Goal: Information Seeking & Learning: Find specific fact

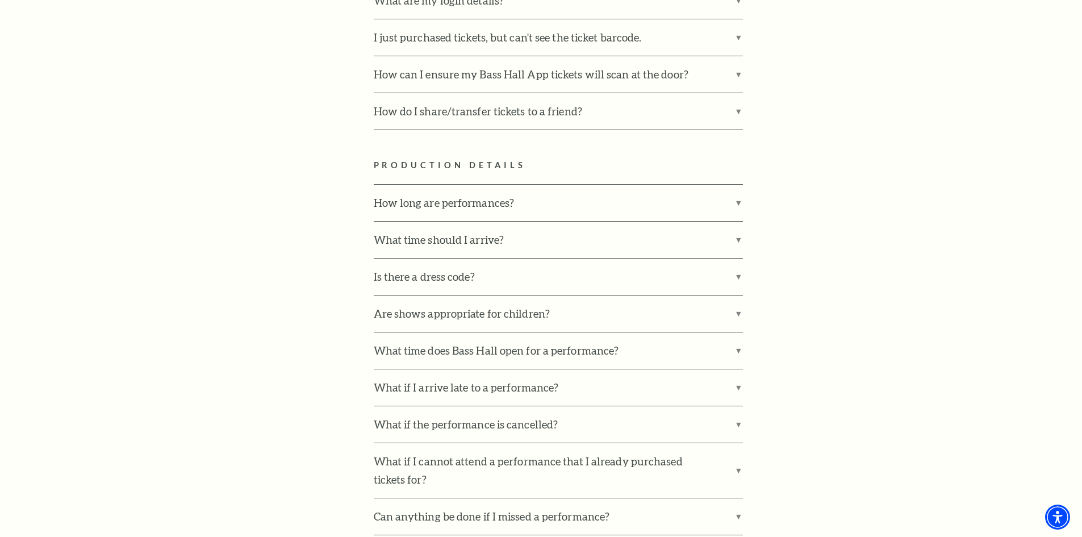
scroll to position [1312, 0]
click at [503, 221] on label "What time should I arrive?" at bounding box center [558, 239] width 369 height 36
click at [0, 0] on input "What time should I arrive?" at bounding box center [0, 0] width 0 height 0
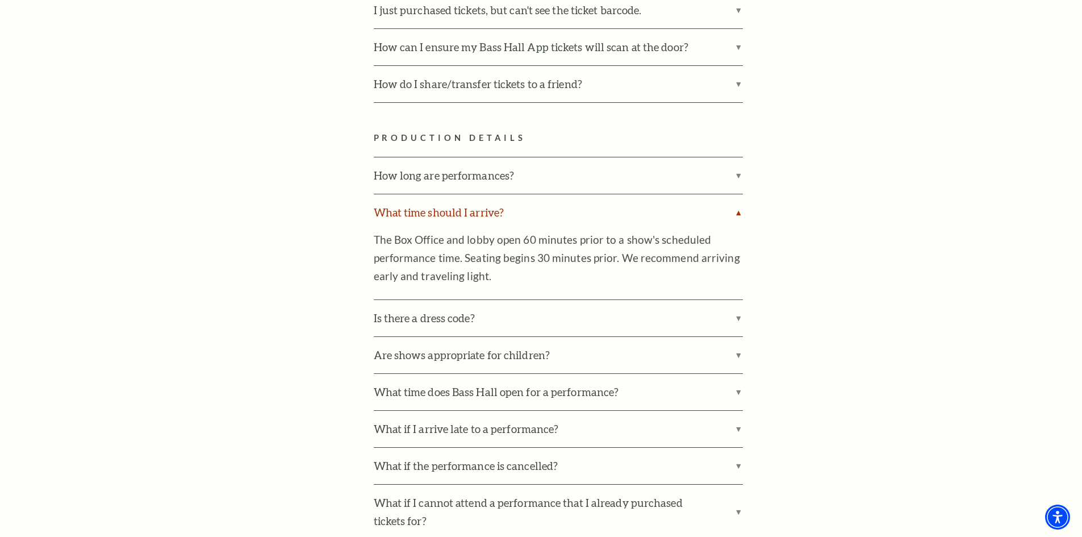
scroll to position [1342, 0]
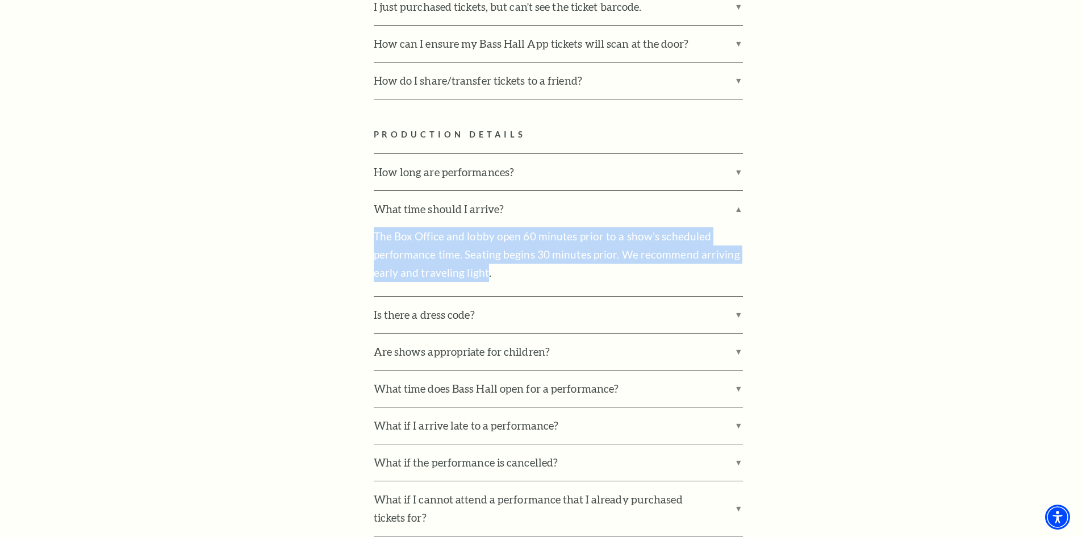
drag, startPoint x: 483, startPoint y: 256, endPoint x: 372, endPoint y: 211, distance: 120.0
click at [372, 211] on div "Location & Directions Parking Dining Hotels Seating Accessibility Helpful Hints…" at bounding box center [541, 426] width 704 height 2811
click at [580, 235] on p "The Box Office and lobby open 60 minutes prior to a show's scheduled performanc…" at bounding box center [558, 254] width 369 height 55
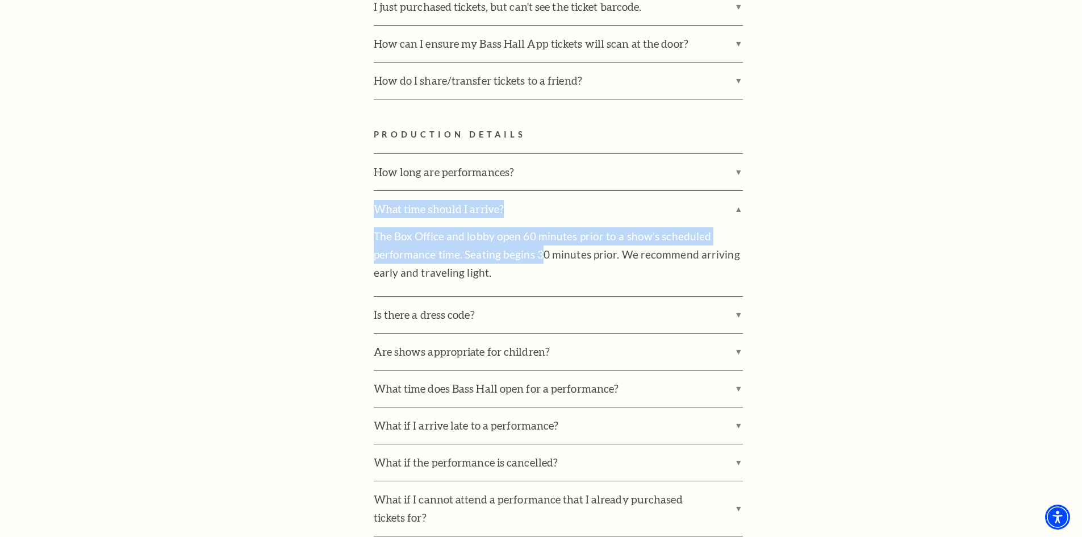
drag, startPoint x: 368, startPoint y: 208, endPoint x: 539, endPoint y: 227, distance: 172.0
click at [539, 227] on div "Location & Directions Parking Dining Hotels Seating Accessibility Helpful Hints…" at bounding box center [541, 426] width 704 height 2811
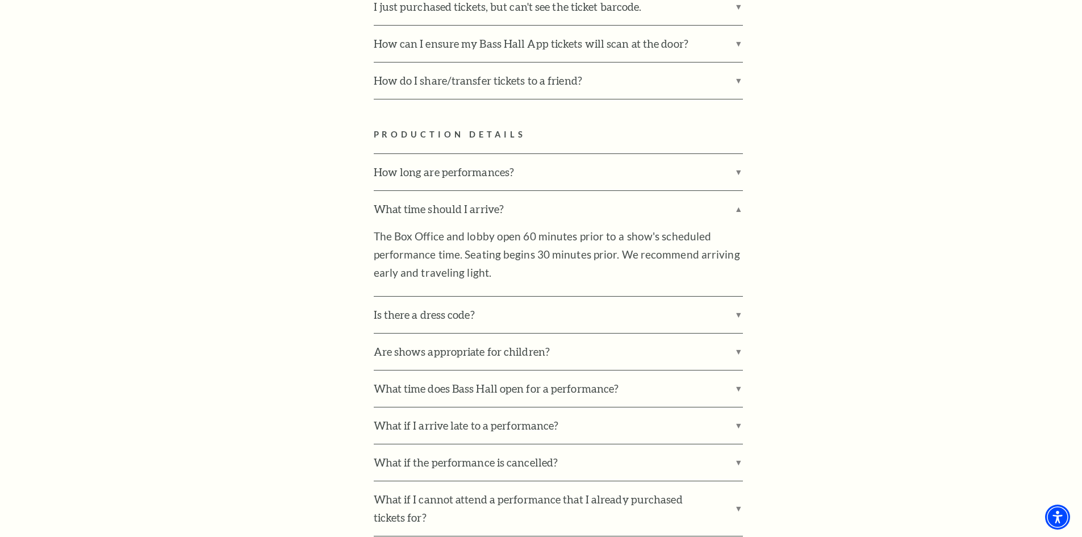
click at [607, 232] on p "The Box Office and lobby open 60 minutes prior to a show's scheduled performanc…" at bounding box center [558, 254] width 369 height 55
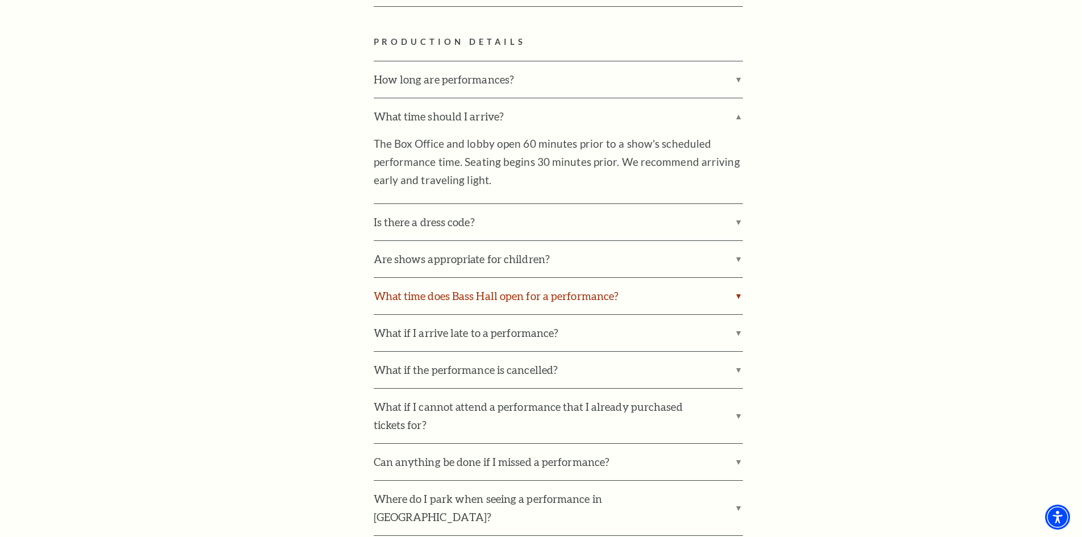
scroll to position [1426, 0]
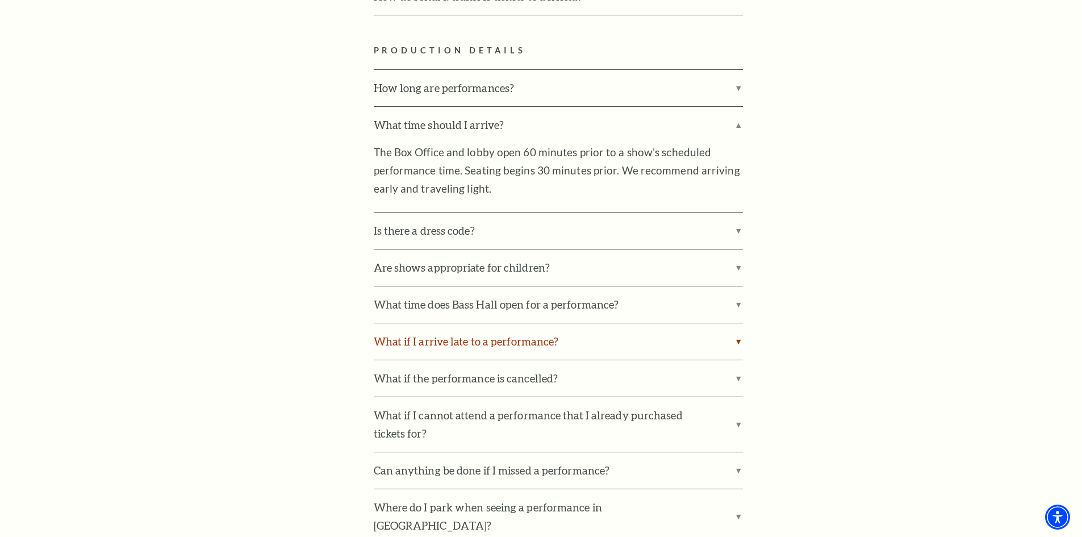
click at [537, 330] on label "What if I arrive late to a performance?" at bounding box center [558, 341] width 369 height 36
click at [0, 0] on input "What if I arrive late to a performance?" at bounding box center [0, 0] width 0 height 0
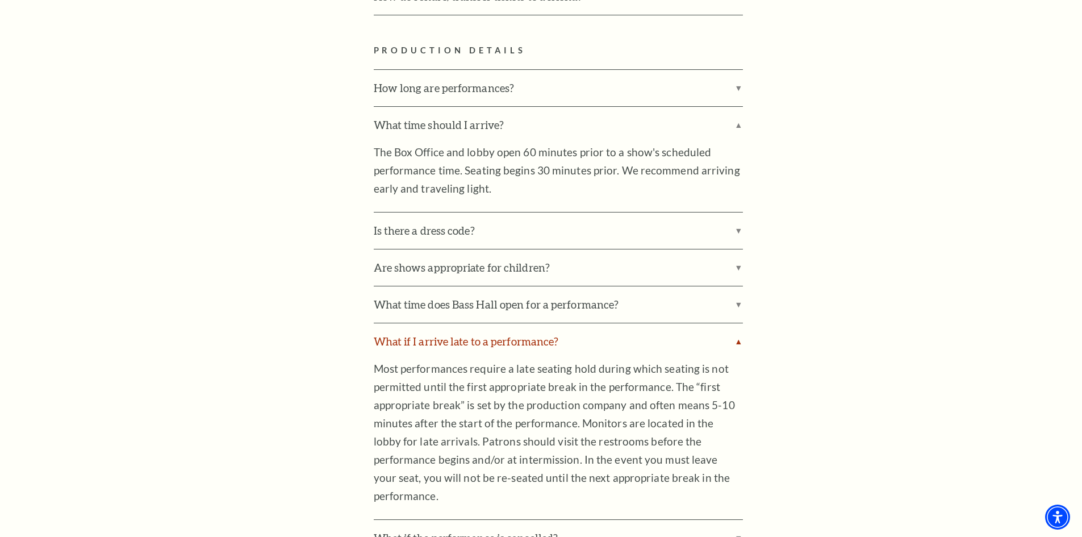
click at [535, 328] on label "What if I arrive late to a performance?" at bounding box center [558, 341] width 369 height 36
click at [0, 0] on input "What if I arrive late to a performance?" at bounding box center [0, 0] width 0 height 0
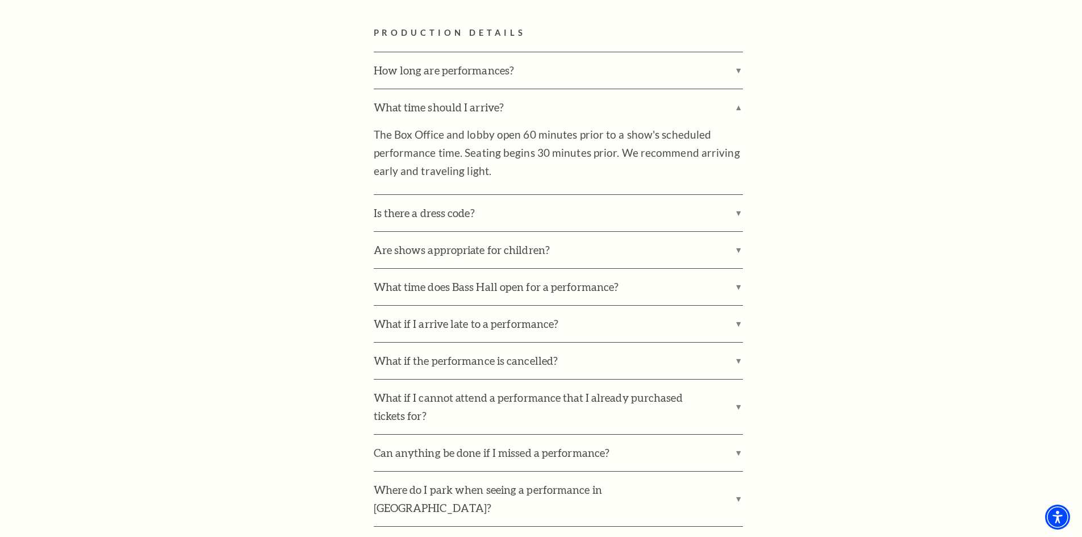
scroll to position [1345, 0]
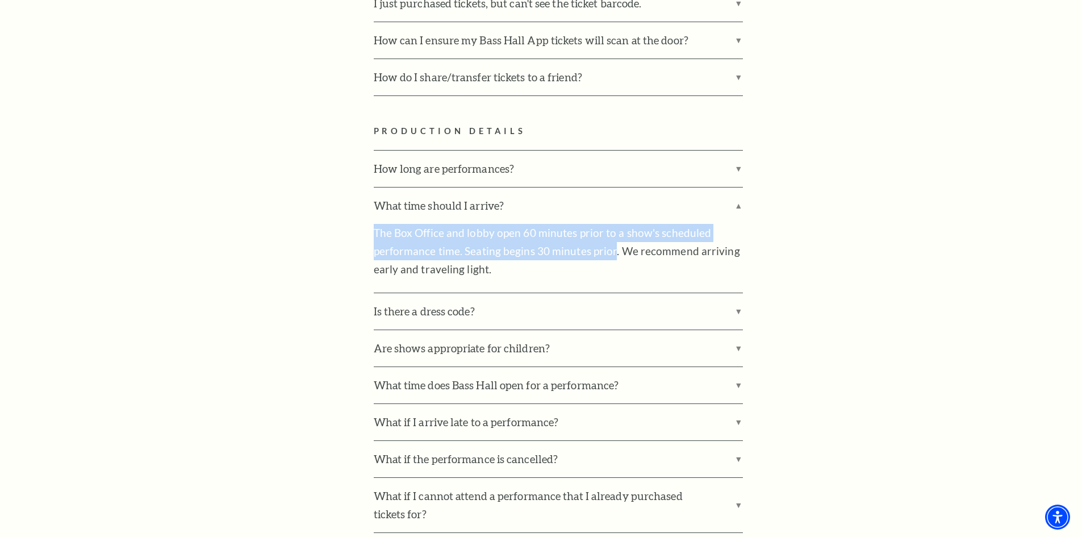
drag, startPoint x: 369, startPoint y: 214, endPoint x: 613, endPoint y: 232, distance: 244.9
click at [613, 232] on div "Location & Directions Parking Dining Hotels Seating Accessibility Helpful Hints…" at bounding box center [541, 423] width 704 height 2811
copy p "The Box Office and lobby open 60 minutes prior to a show's scheduled performanc…"
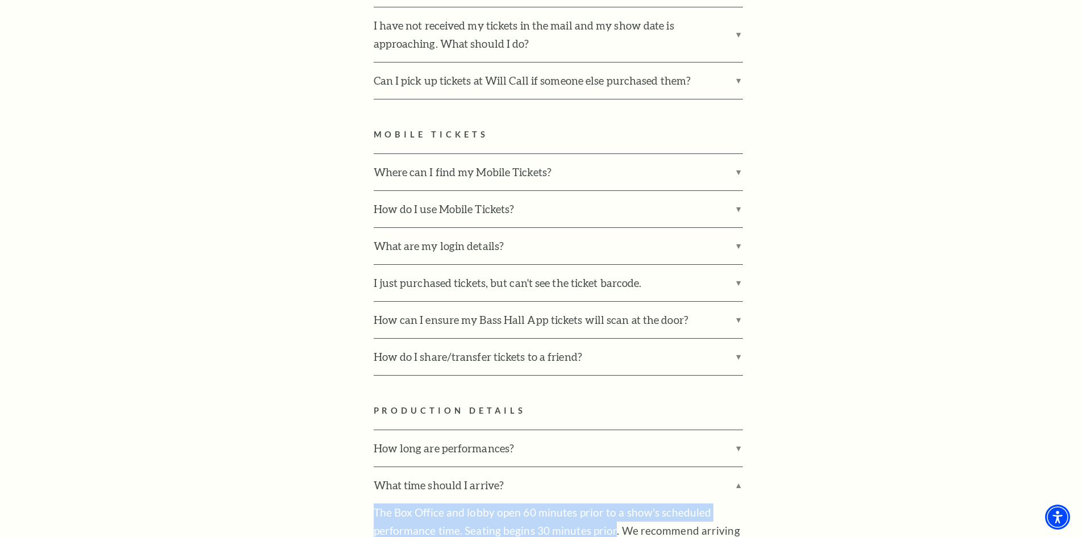
scroll to position [1059, 0]
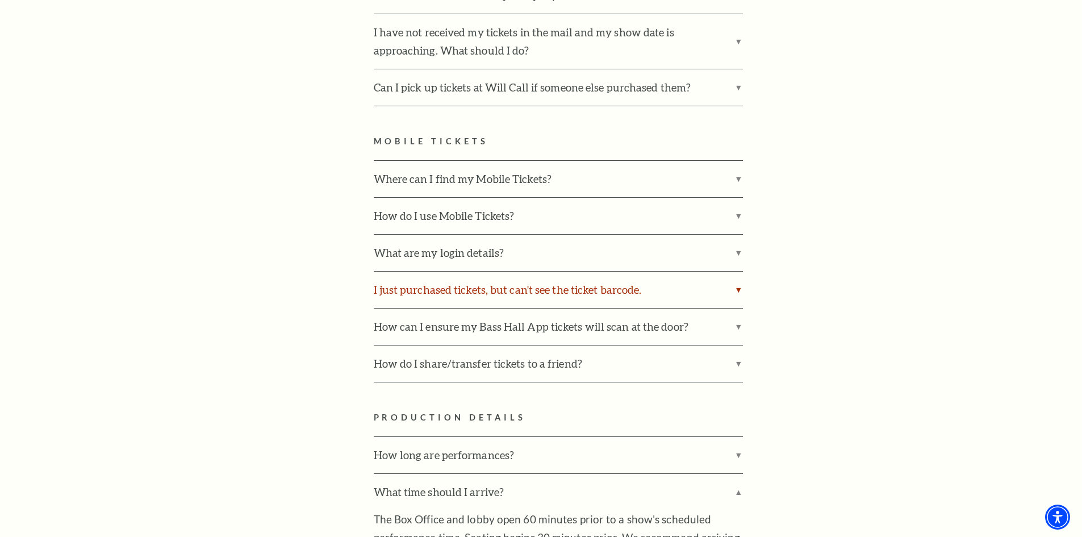
click at [569, 273] on label "I just purchased tickets, but can't see the ticket barcode." at bounding box center [558, 290] width 369 height 36
click at [0, 0] on input "I just purchased tickets, but can't see the ticket barcode." at bounding box center [0, 0] width 0 height 0
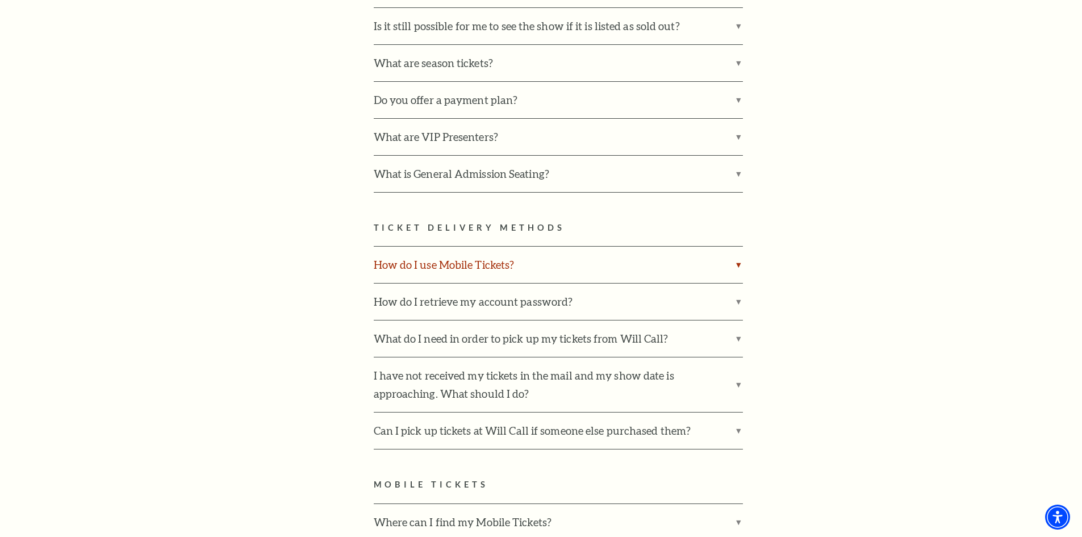
scroll to position [716, 0]
click at [551, 412] on label "Can I pick up tickets at Will Call if someone else purchased them?" at bounding box center [558, 430] width 369 height 36
click at [0, 0] on input "Can I pick up tickets at Will Call if someone else purchased them?" at bounding box center [0, 0] width 0 height 0
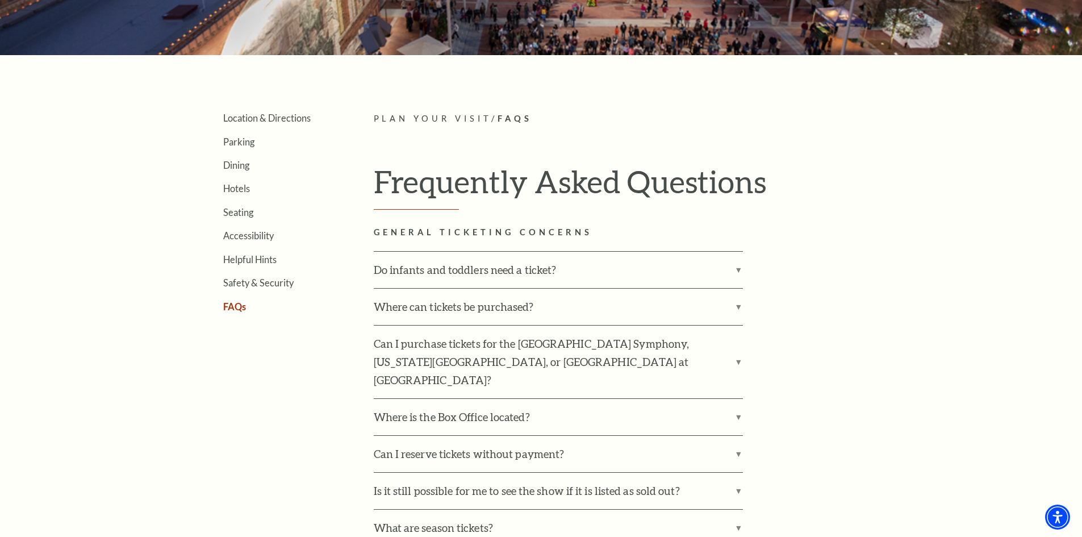
scroll to position [252, 0]
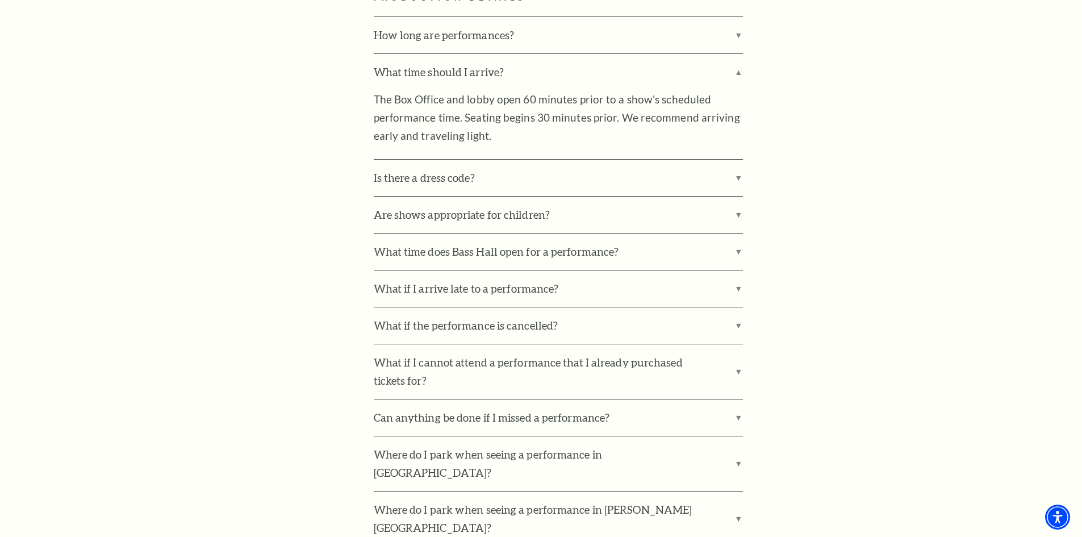
scroll to position [1613, 0]
click at [427, 119] on p "The Box Office and lobby open 60 minutes prior to a show's scheduled performanc…" at bounding box center [558, 120] width 369 height 55
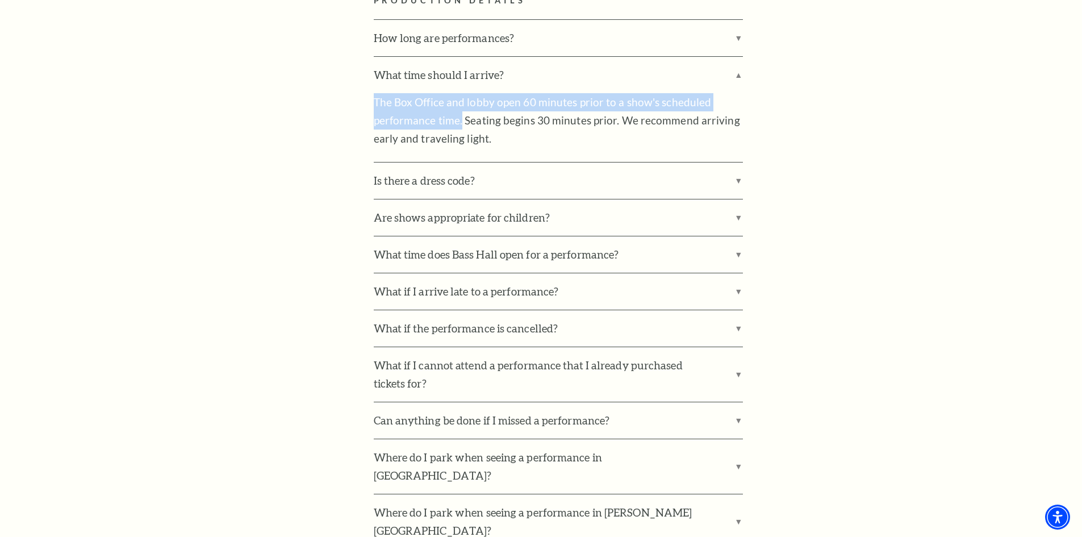
drag, startPoint x: 373, startPoint y: 78, endPoint x: 461, endPoint y: 101, distance: 91.3
click at [461, 101] on div "Location & Directions Parking Dining Hotels Seating Accessibility Helpful Hints…" at bounding box center [541, 224] width 704 height 2949
copy p "The Box Office and lobby open 60 minutes prior to a show's scheduled performanc…"
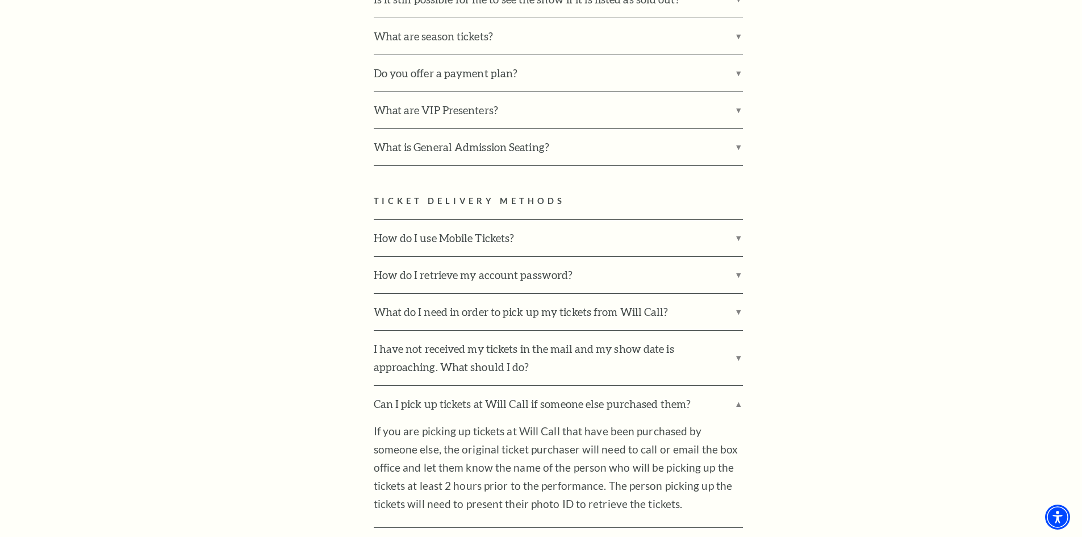
scroll to position [744, 0]
click at [510, 256] on label "How do I retrieve my account password?" at bounding box center [558, 274] width 369 height 36
click at [0, 0] on input "How do I retrieve my account password?" at bounding box center [0, 0] width 0 height 0
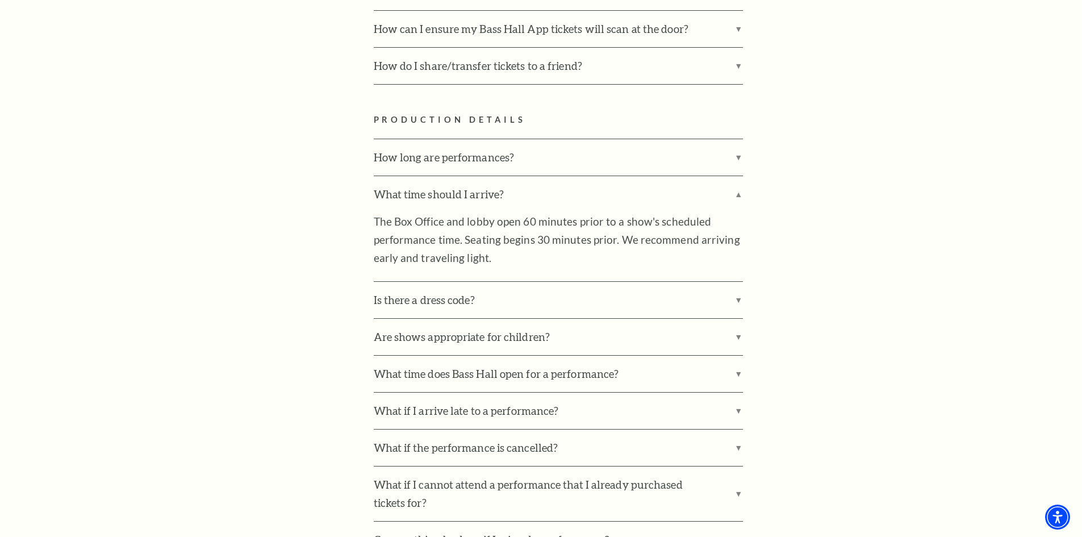
scroll to position [1618, 0]
click at [462, 144] on label "How long are performances?" at bounding box center [558, 157] width 369 height 36
click at [0, 0] on input "How long are performances?" at bounding box center [0, 0] width 0 height 0
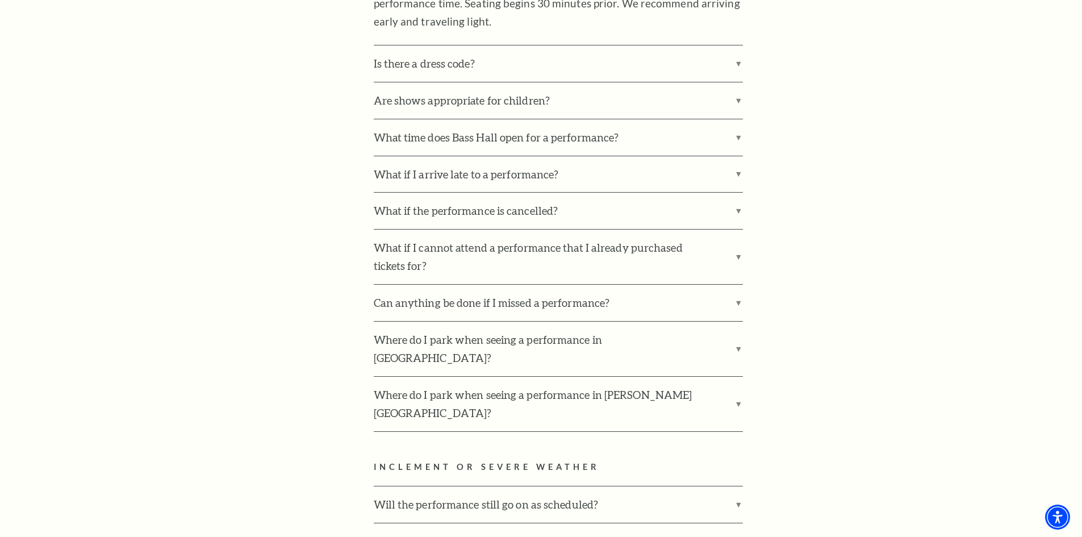
scroll to position [1960, 0]
